Goal: Task Accomplishment & Management: Manage account settings

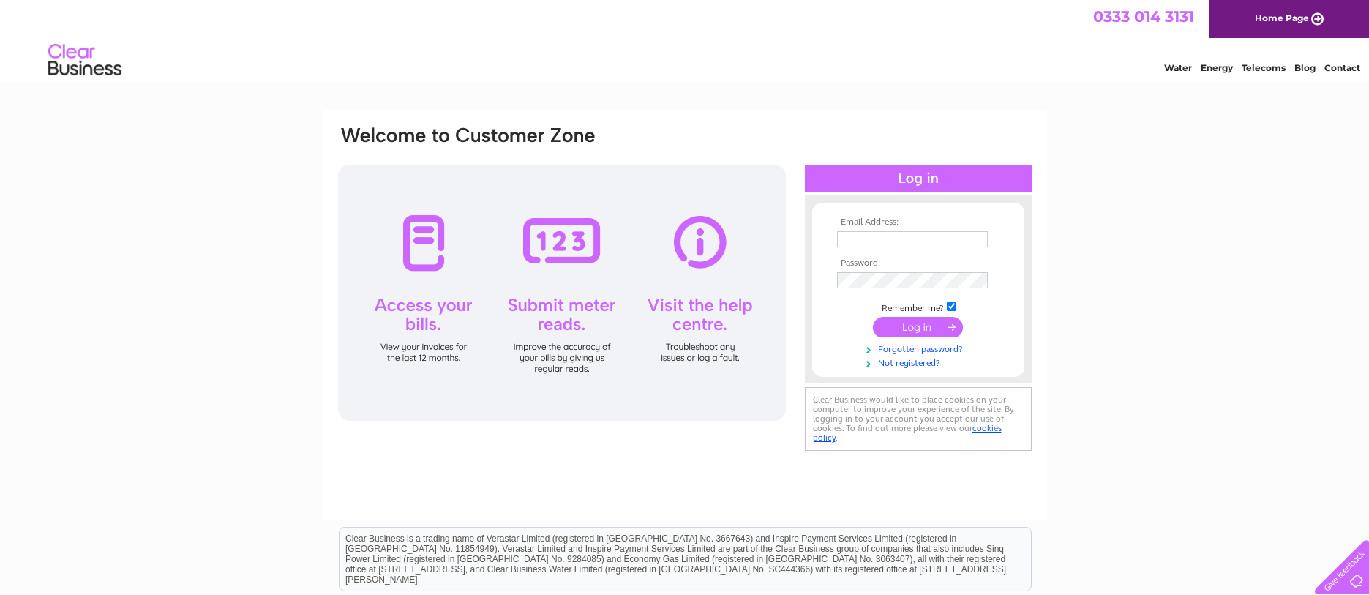
type input "[EMAIL_ADDRESS][DOMAIN_NAME]"
click at [905, 325] on input "submit" at bounding box center [918, 327] width 90 height 20
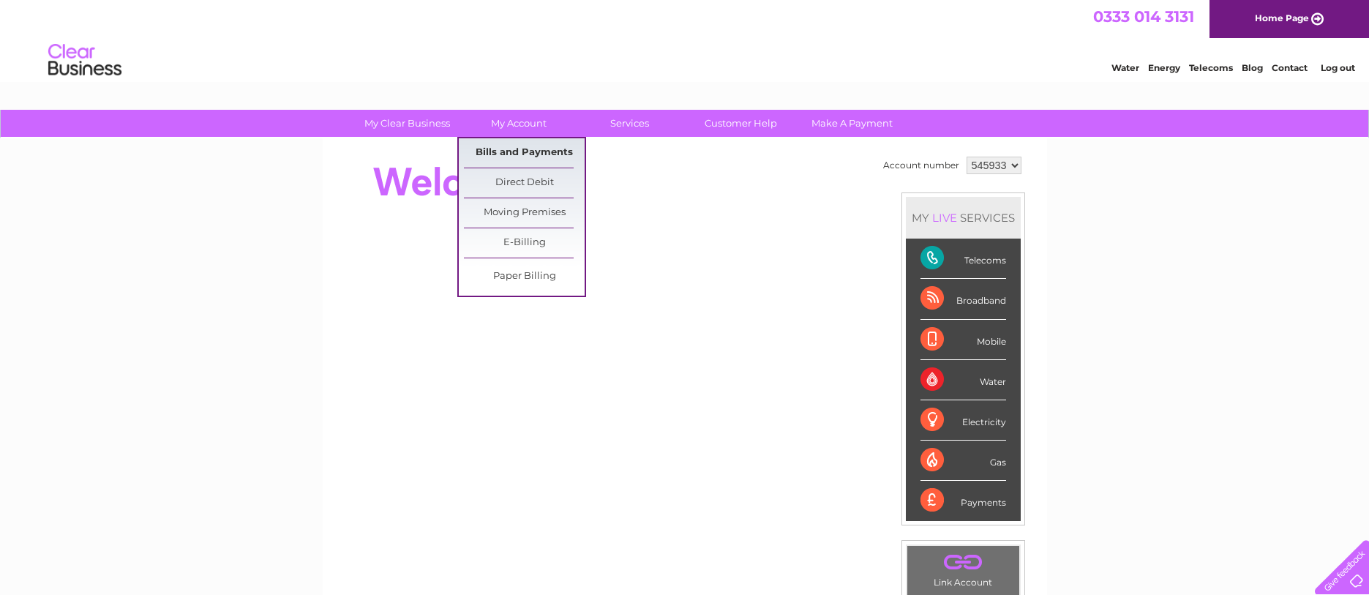
click at [513, 150] on link "Bills and Payments" at bounding box center [524, 152] width 121 height 29
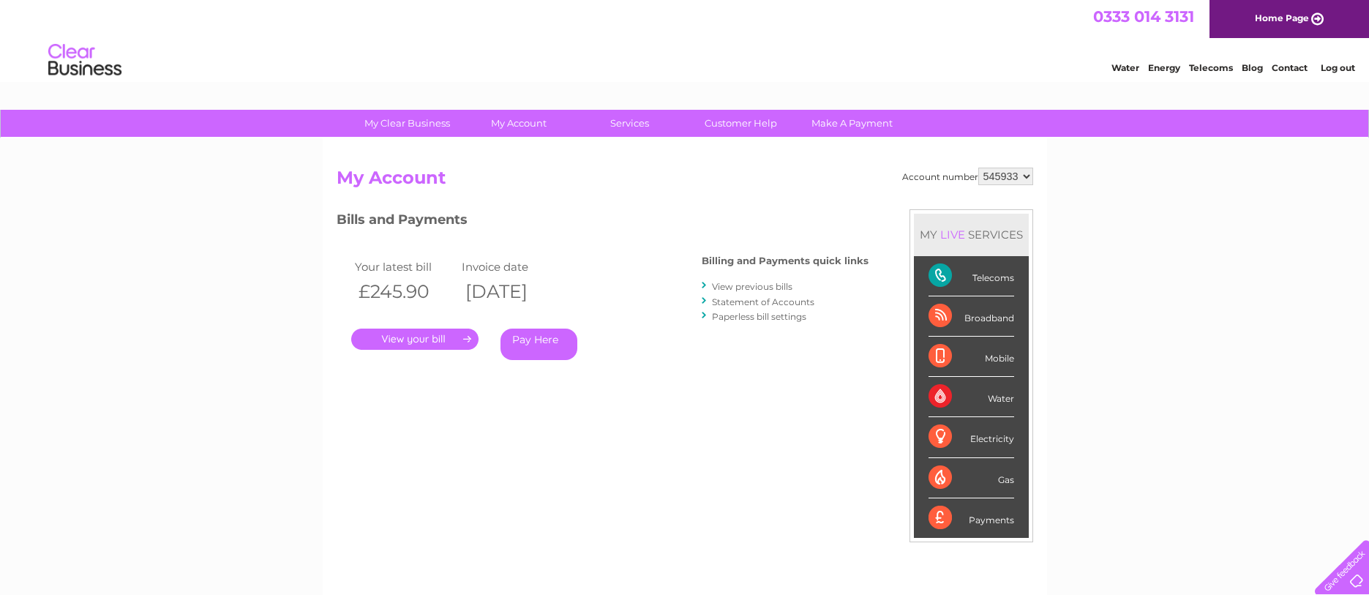
click at [418, 331] on link "." at bounding box center [414, 339] width 127 height 21
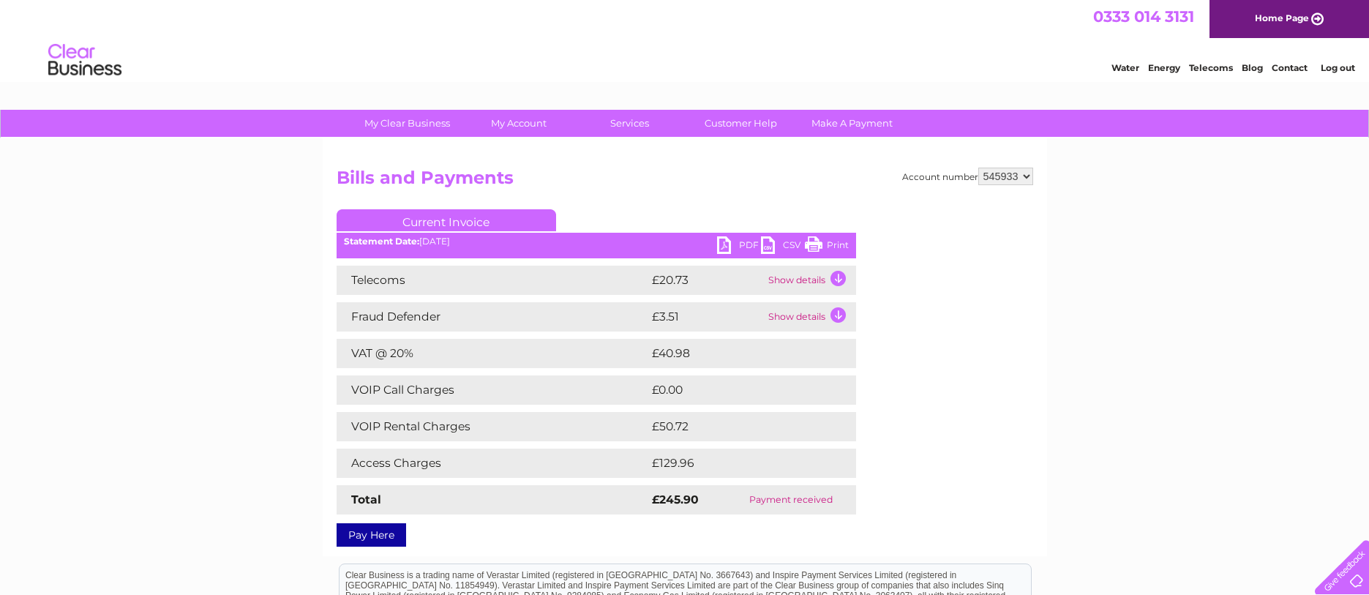
click at [723, 245] on link "PDF" at bounding box center [739, 246] width 44 height 21
click at [1331, 66] on link "Log out" at bounding box center [1338, 67] width 34 height 11
